Goal: Information Seeking & Learning: Understand process/instructions

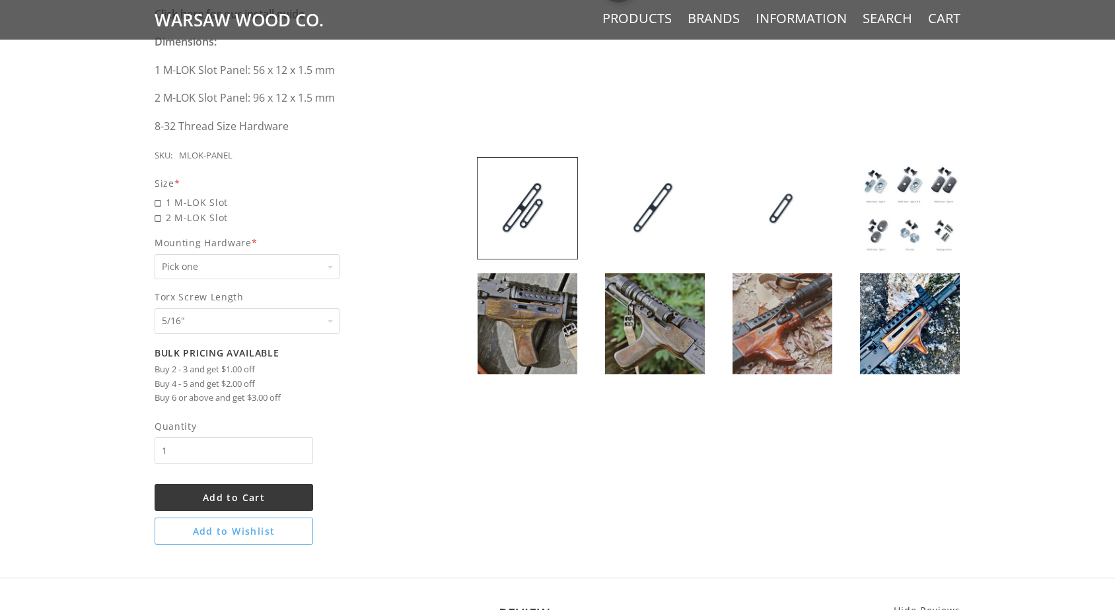
scroll to position [531, 0]
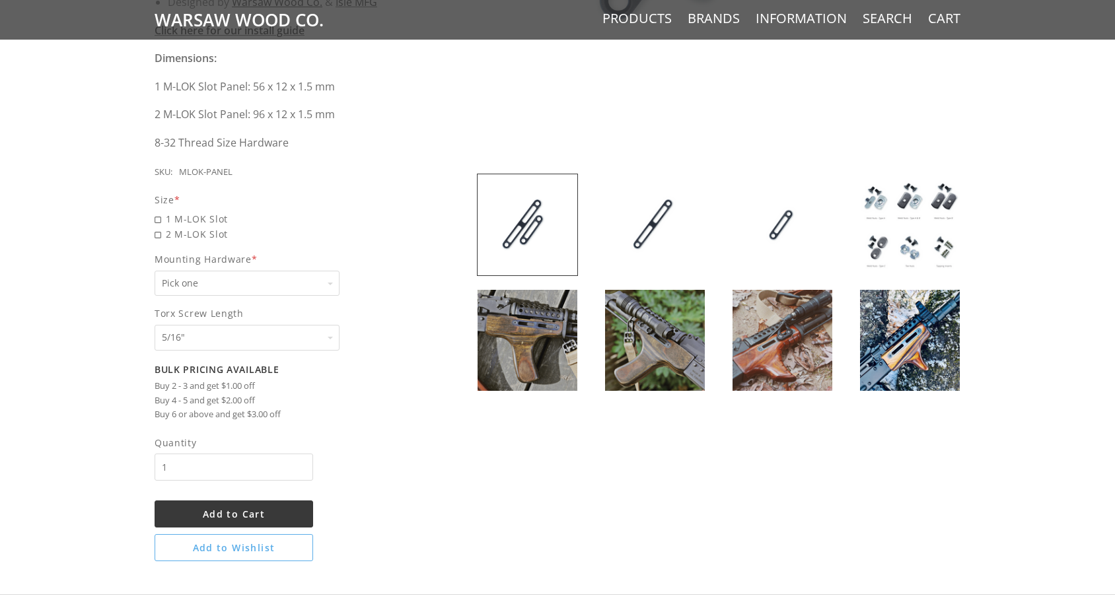
click at [534, 326] on img at bounding box center [528, 340] width 100 height 101
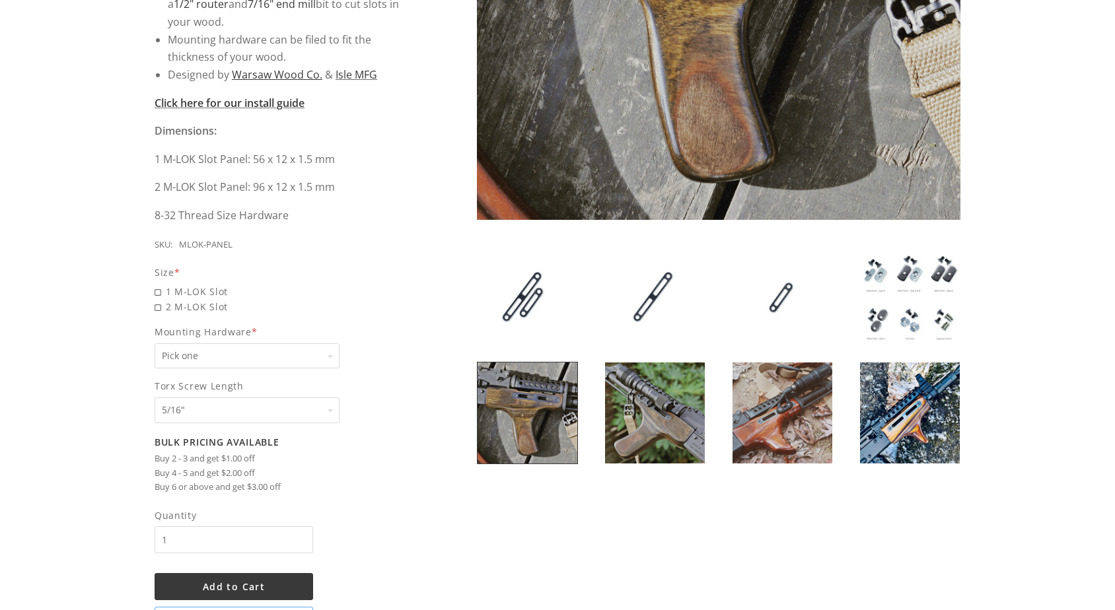
scroll to position [524, 0]
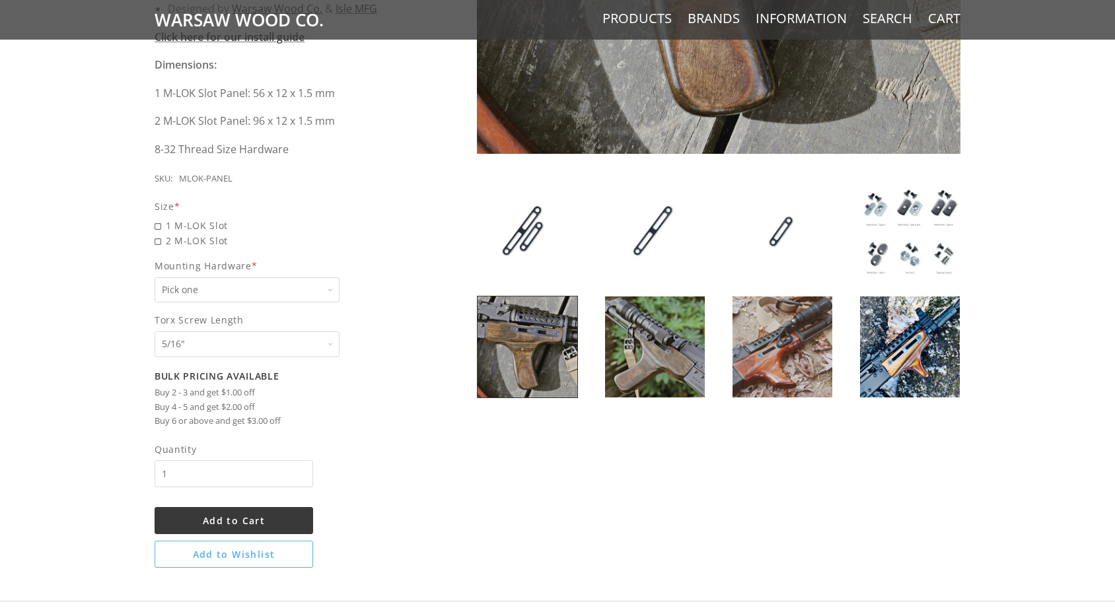
click at [923, 365] on img at bounding box center [910, 347] width 100 height 101
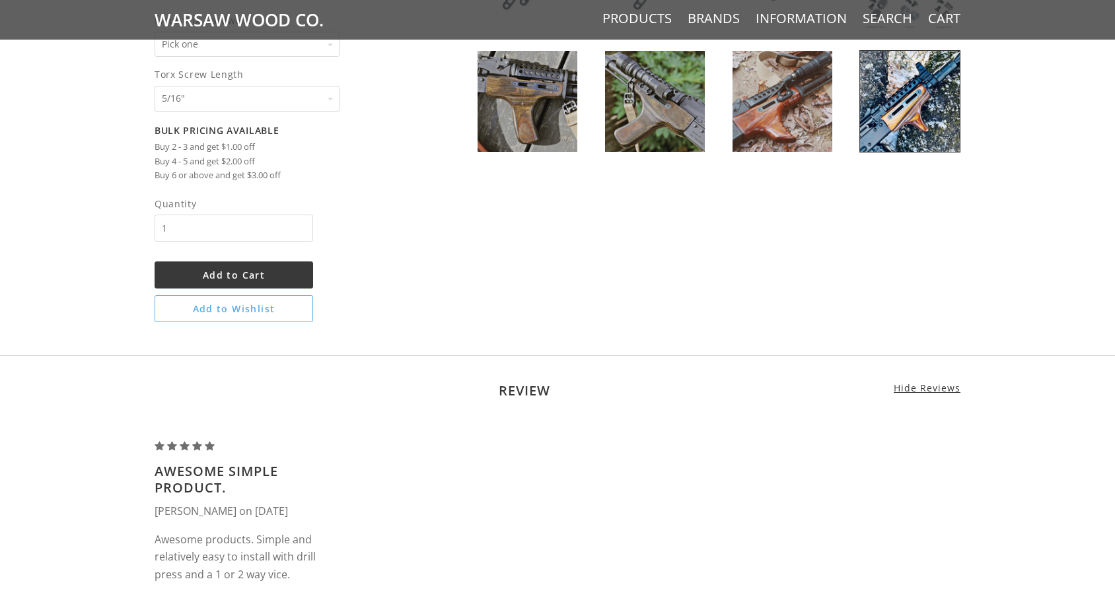
scroll to position [874, 0]
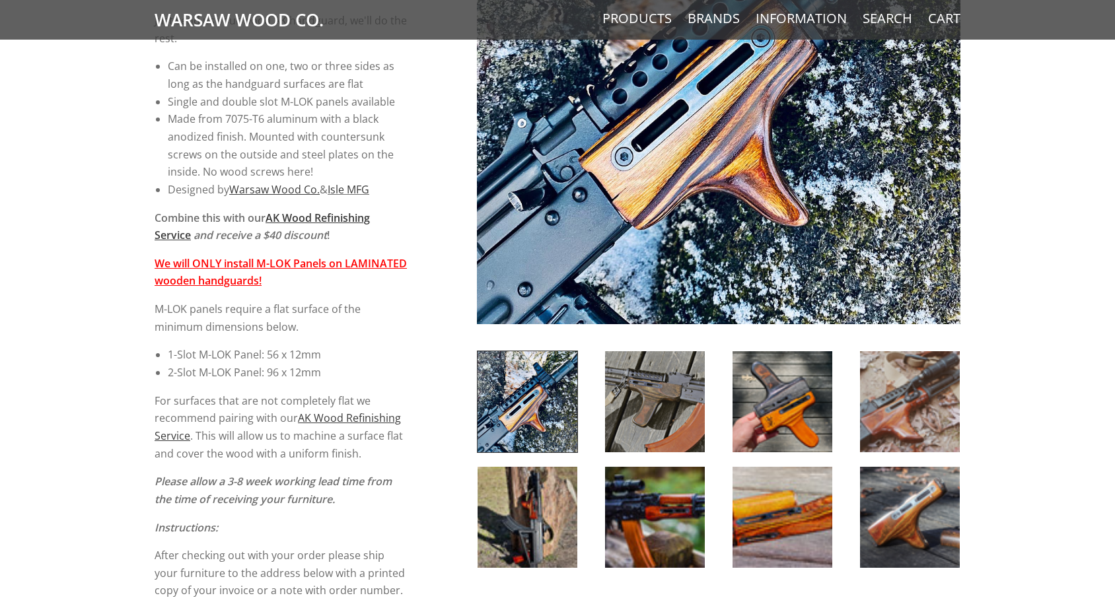
scroll to position [524, 0]
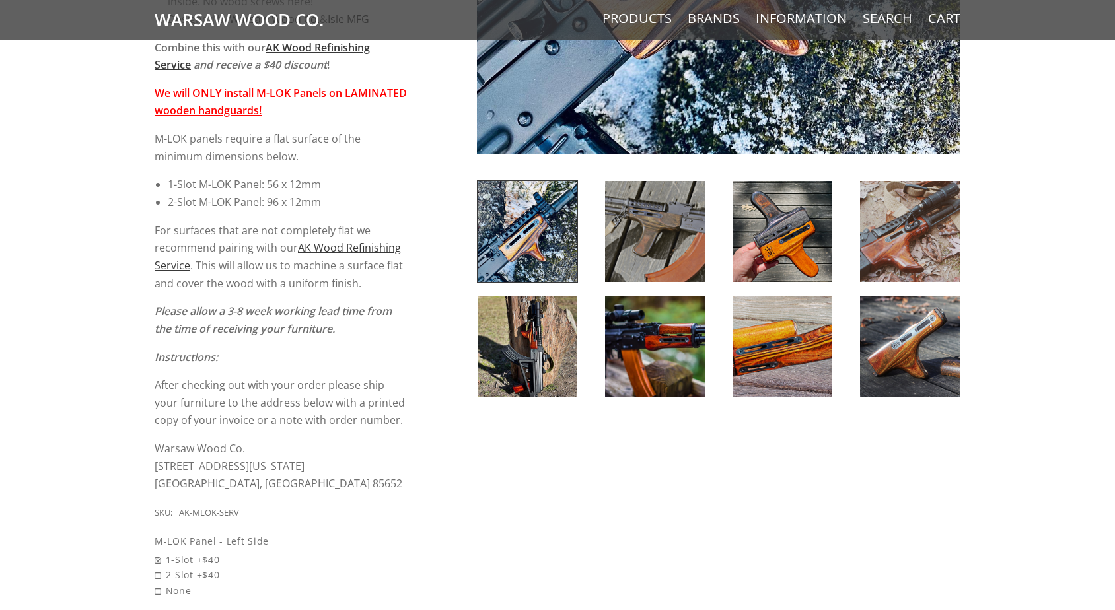
click at [547, 345] on img at bounding box center [528, 347] width 100 height 101
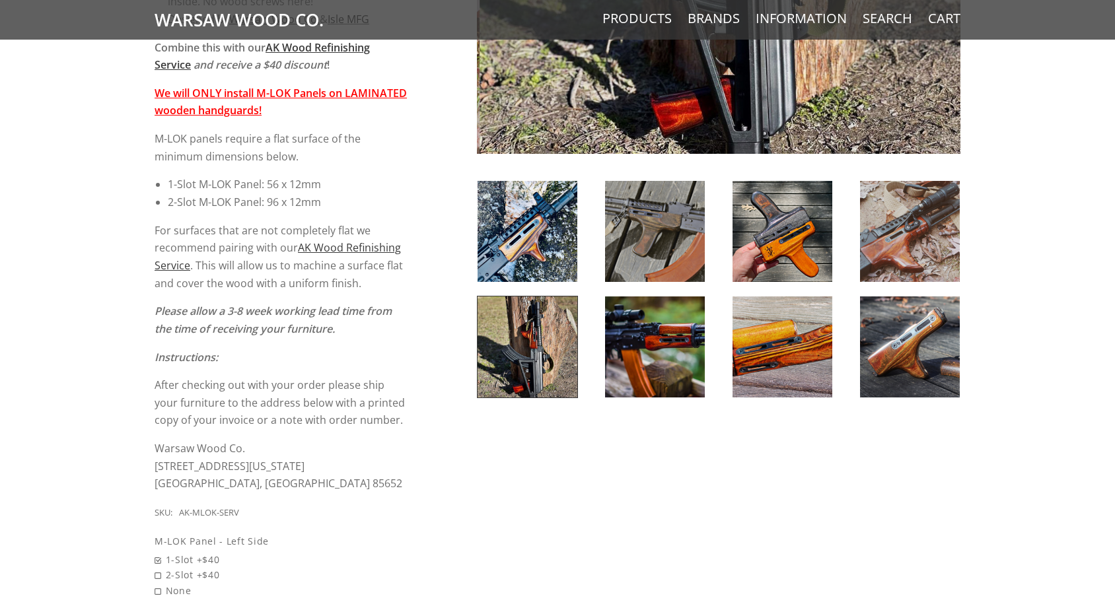
click at [675, 361] on img at bounding box center [655, 347] width 100 height 101
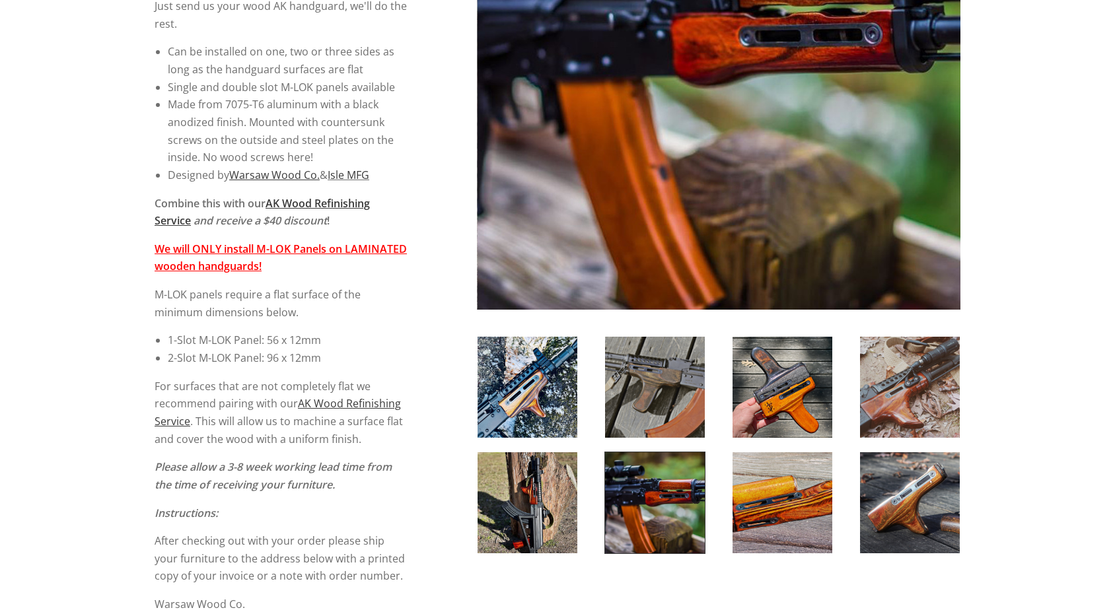
scroll to position [137, 0]
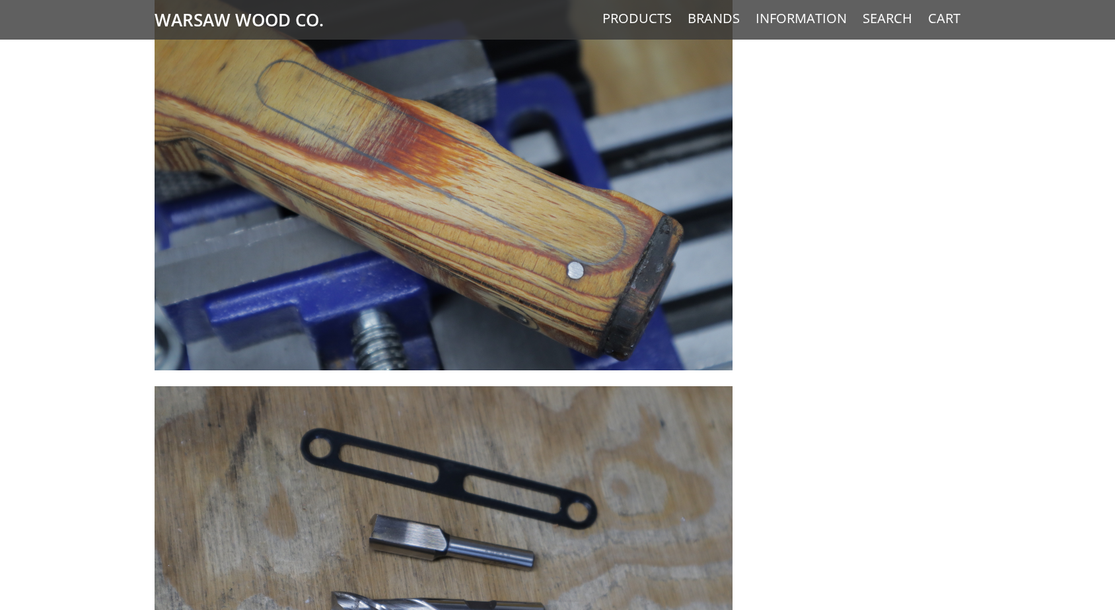
scroll to position [764, 0]
